Goal: Task Accomplishment & Management: Use online tool/utility

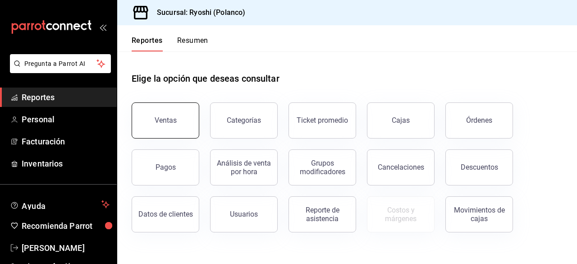
click at [181, 128] on button "Ventas" at bounding box center [166, 120] width 68 height 36
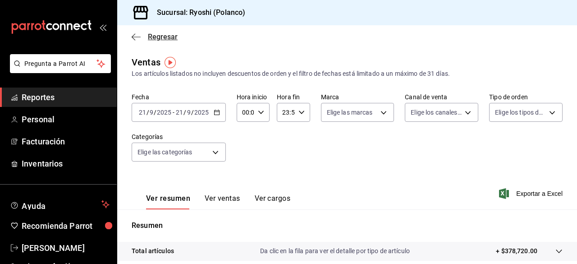
click at [136, 38] on icon "button" at bounding box center [136, 37] width 9 height 8
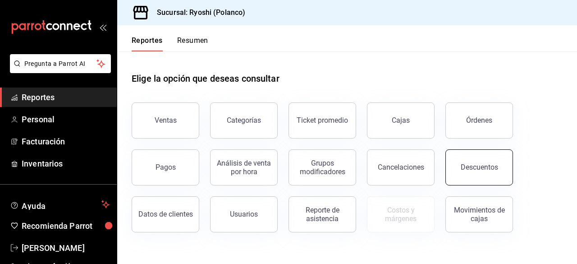
click at [455, 165] on button "Descuentos" at bounding box center [480, 167] width 68 height 36
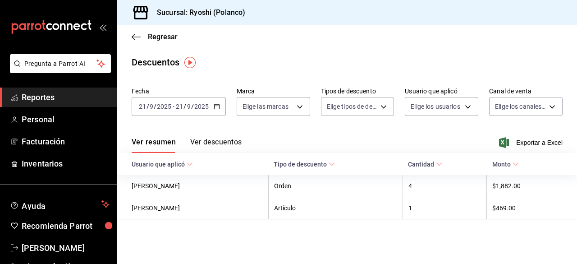
click at [213, 111] on div "[DATE] [DATE] - [DATE] [DATE]" at bounding box center [179, 106] width 94 height 19
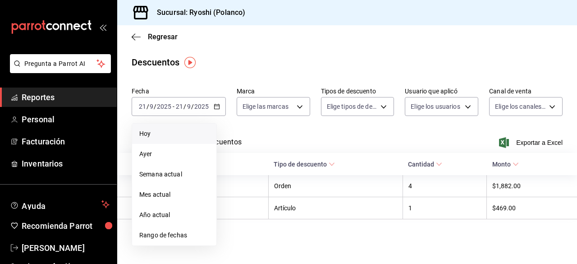
click at [184, 139] on li "Hoy" at bounding box center [174, 134] width 84 height 20
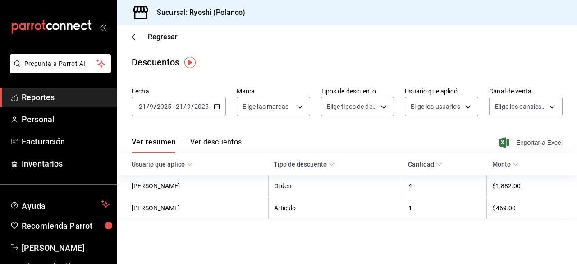
click at [521, 145] on span "Exportar a Excel" at bounding box center [532, 142] width 62 height 11
